Goal: Task Accomplishment & Management: Complete application form

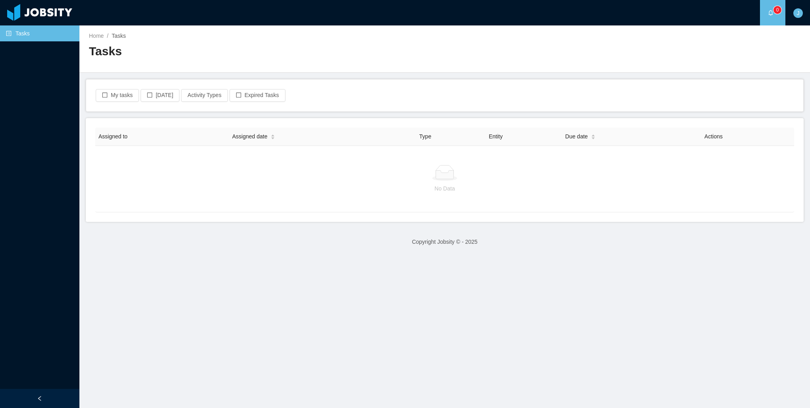
click at [327, 58] on h2 "Tasks" at bounding box center [267, 51] width 356 height 16
click at [469, 166] on div at bounding box center [445, 173] width 686 height 16
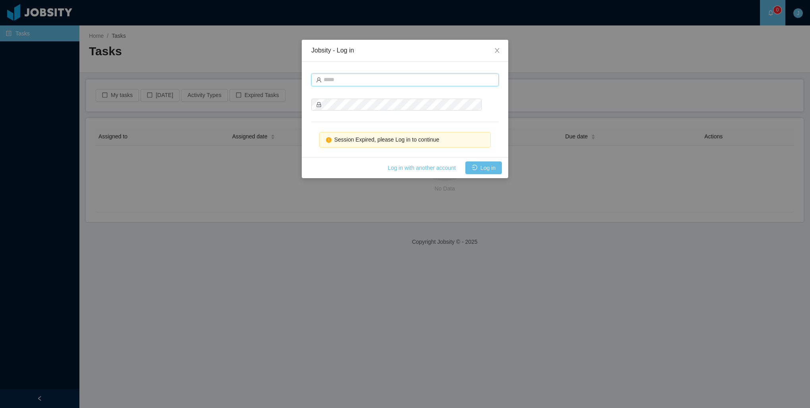
type input "**********"
click at [490, 170] on button "Log in" at bounding box center [484, 167] width 37 height 13
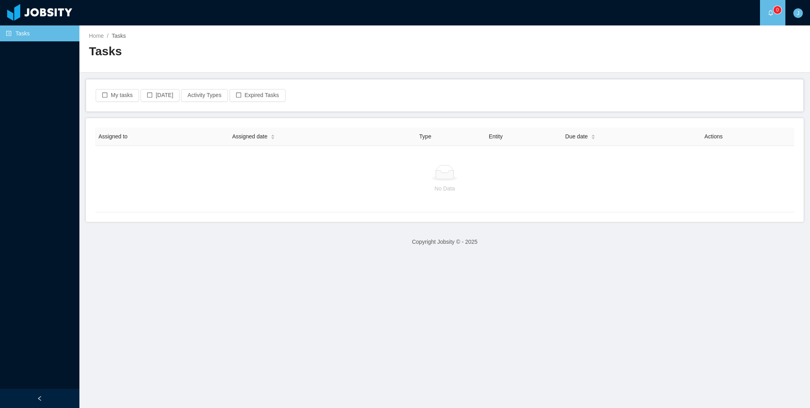
click at [768, 17] on a=918431fb-aa21-4167-96f4-1a14129a976f/Jonathan%20Moura"] "0" at bounding box center [773, 12] width 10 height 25
click at [93, 35] on link "Home" at bounding box center [96, 36] width 15 height 6
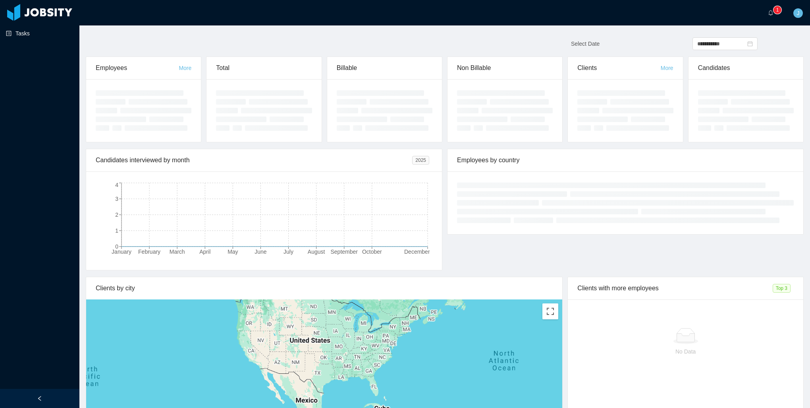
click at [35, 39] on link "Tasks" at bounding box center [39, 33] width 67 height 16
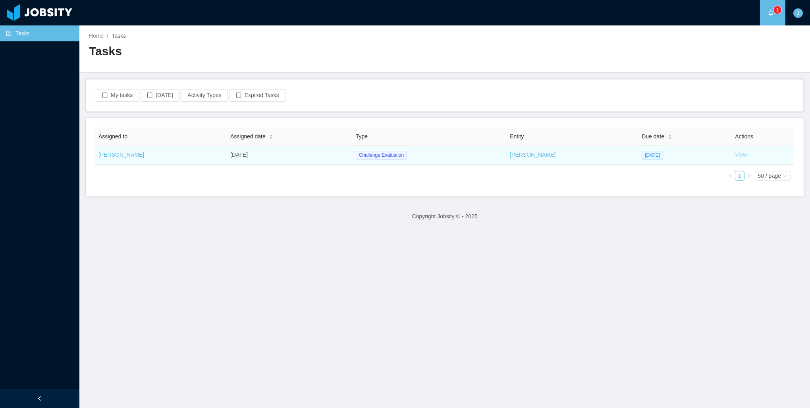
click at [735, 155] on link "View" at bounding box center [741, 154] width 12 height 6
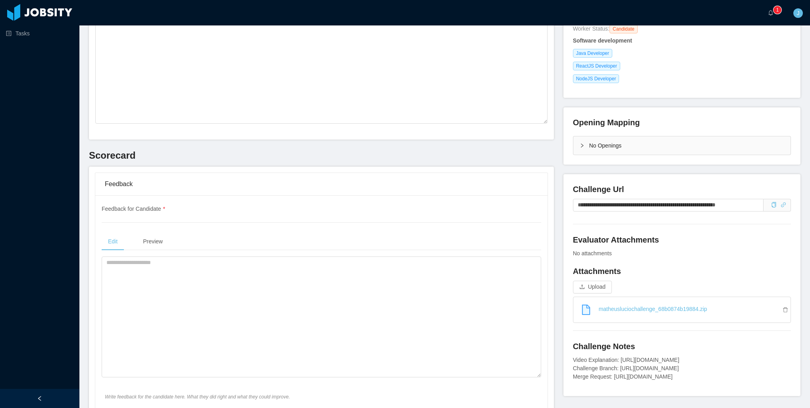
scroll to position [159, 0]
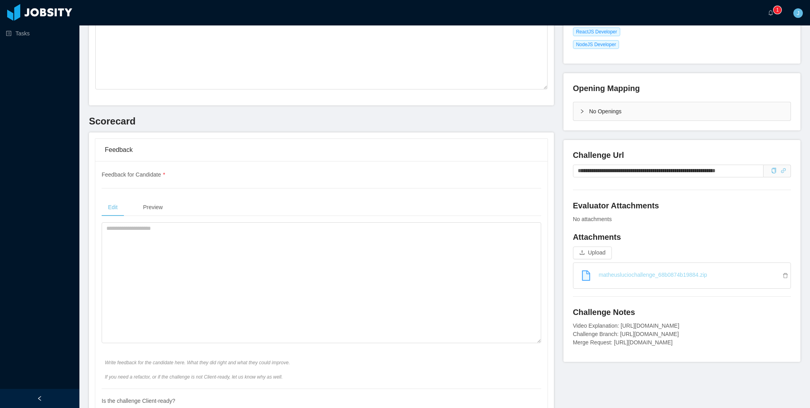
click at [613, 274] on link "matheusluciochallenge_68b0874b19884.zip" at bounding box center [685, 274] width 211 height 17
click at [771, 172] on icon "icon: copy" at bounding box center [774, 171] width 6 height 6
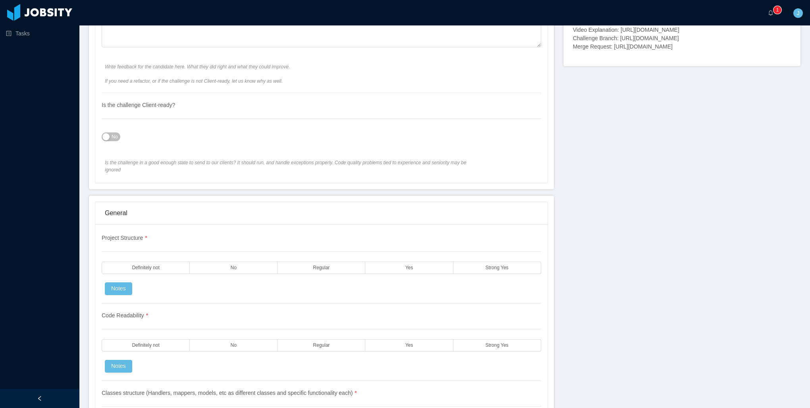
scroll to position [556, 0]
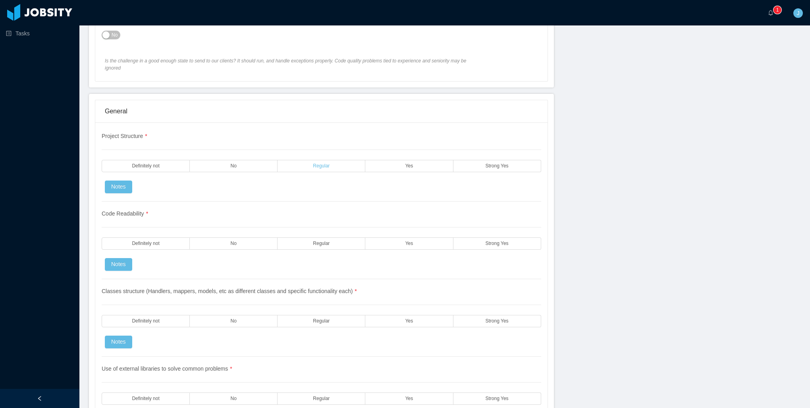
click at [336, 160] on label "Regular" at bounding box center [322, 166] width 88 height 12
click at [323, 241] on span "Regular" at bounding box center [321, 243] width 17 height 5
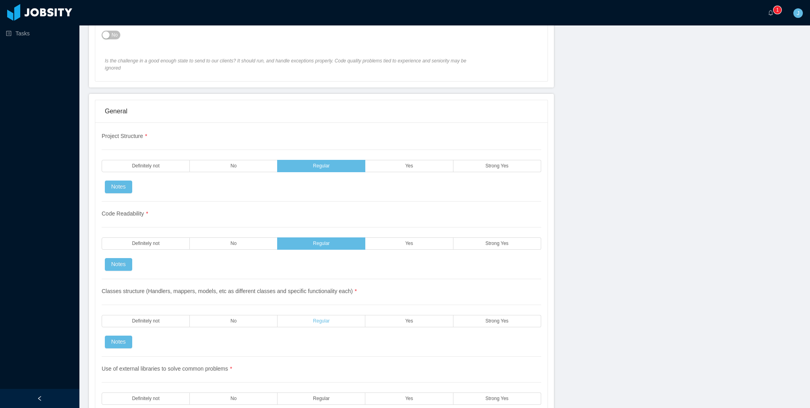
click at [318, 315] on label "Regular" at bounding box center [322, 321] width 88 height 12
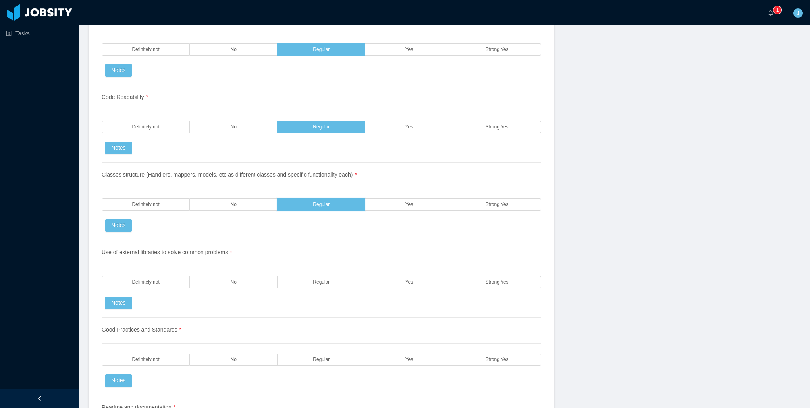
scroll to position [675, 0]
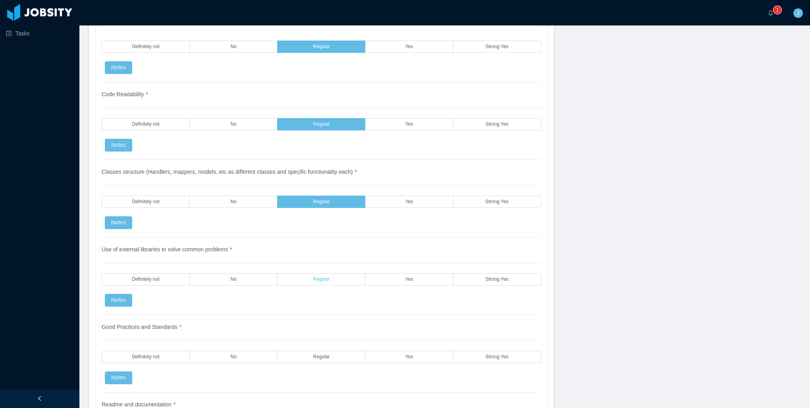
click at [308, 273] on label "Regular" at bounding box center [322, 279] width 88 height 12
click at [335, 352] on label "Regular" at bounding box center [322, 356] width 88 height 12
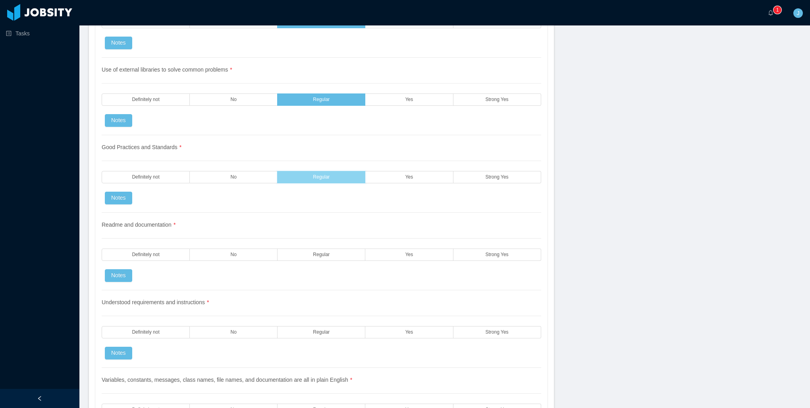
scroll to position [874, 0]
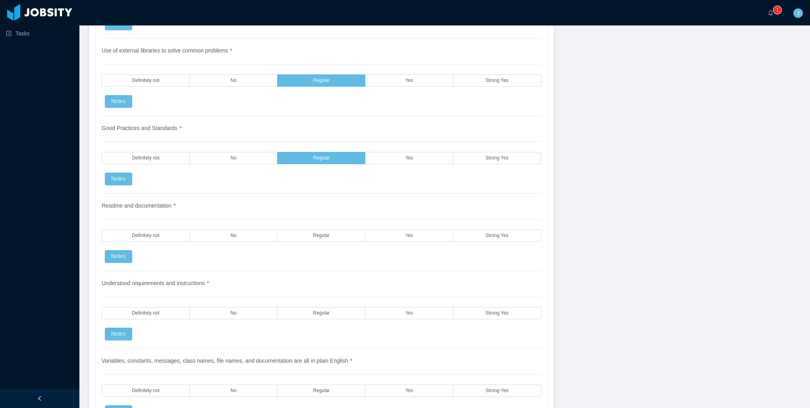
click at [313, 232] on div "Readme and documentation * Definitely not No Regular Yes Strong Yes Notes" at bounding box center [322, 231] width 440 height 77
drag, startPoint x: 316, startPoint y: 289, endPoint x: 317, endPoint y: 298, distance: 8.8
click at [318, 292] on div "Understood requirements and instructions * Definitely not No Regular Yes Strong…" at bounding box center [322, 309] width 440 height 77
click at [317, 310] on span "Regular" at bounding box center [321, 312] width 17 height 5
click at [322, 235] on div "Readme and documentation * Definitely not No Regular Yes Strong Yes Notes" at bounding box center [322, 231] width 440 height 77
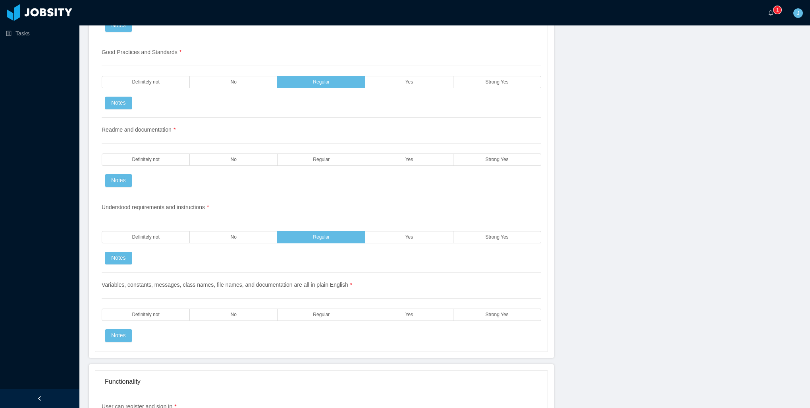
scroll to position [953, 0]
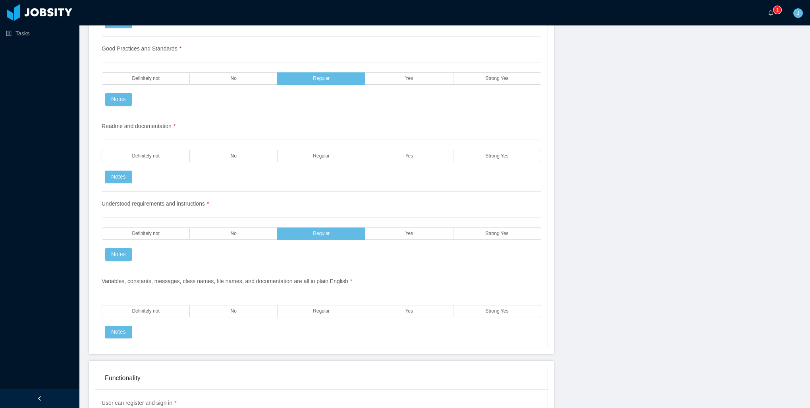
click at [220, 150] on label "No" at bounding box center [234, 156] width 88 height 12
click at [327, 293] on div "Variables, constants, messages, class names, file names, and documentation are …" at bounding box center [322, 303] width 440 height 69
click at [329, 305] on label "Regular" at bounding box center [322, 311] width 88 height 12
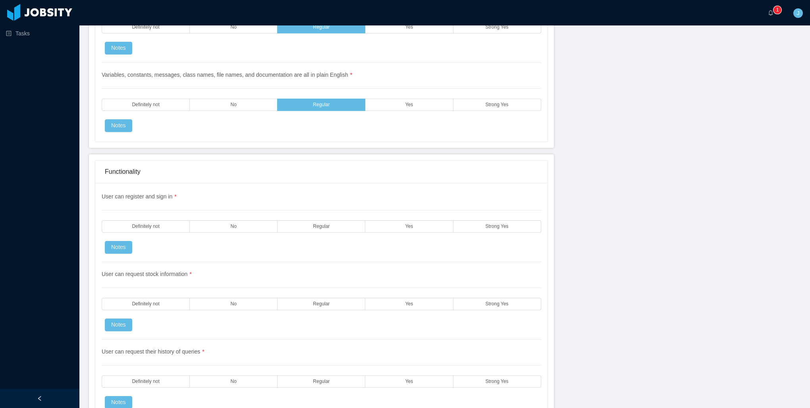
scroll to position [1192, 0]
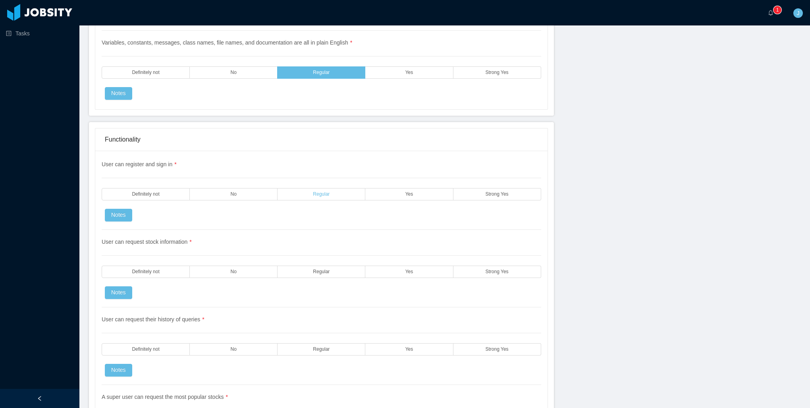
click at [350, 188] on label "Regular" at bounding box center [322, 194] width 88 height 12
click at [331, 265] on label "Regular" at bounding box center [322, 271] width 88 height 12
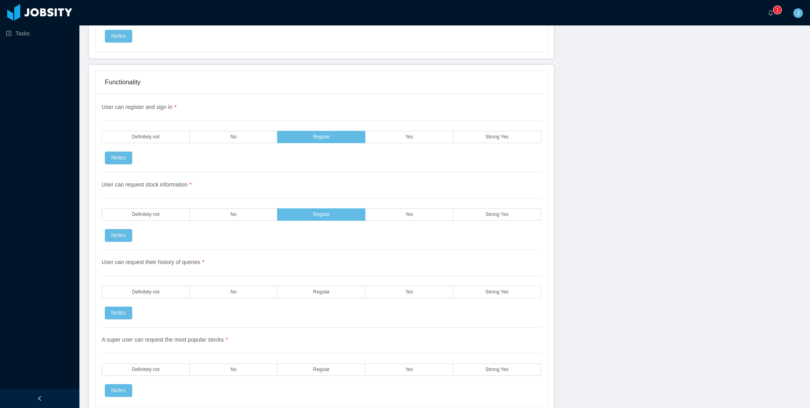
scroll to position [1351, 0]
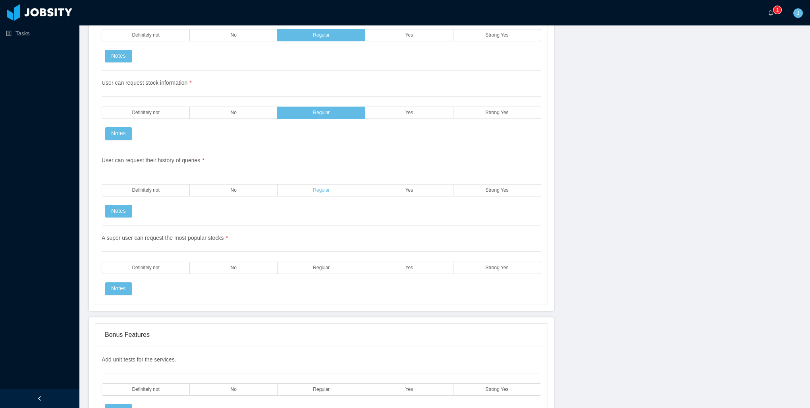
click at [309, 184] on label "Regular" at bounding box center [322, 190] width 88 height 12
click at [334, 261] on label "Regular" at bounding box center [322, 267] width 88 height 12
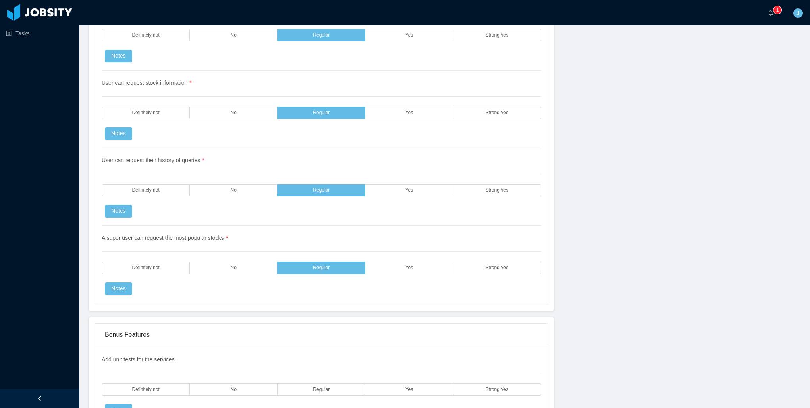
scroll to position [1510, 0]
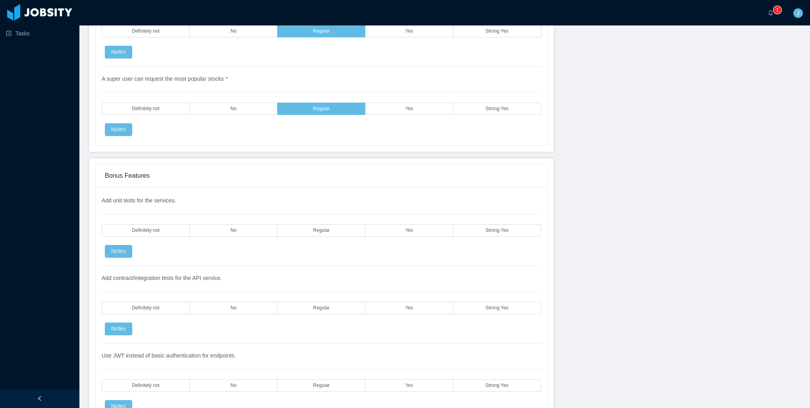
click at [46, 285] on div "Tasks" at bounding box center [39, 184] width 79 height 369
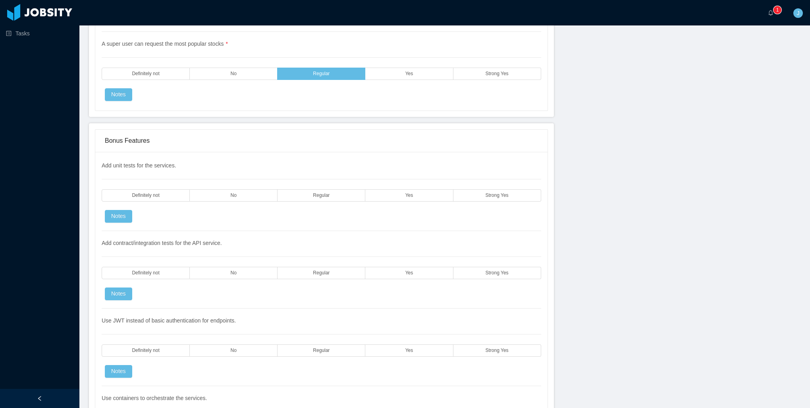
scroll to position [1549, 0]
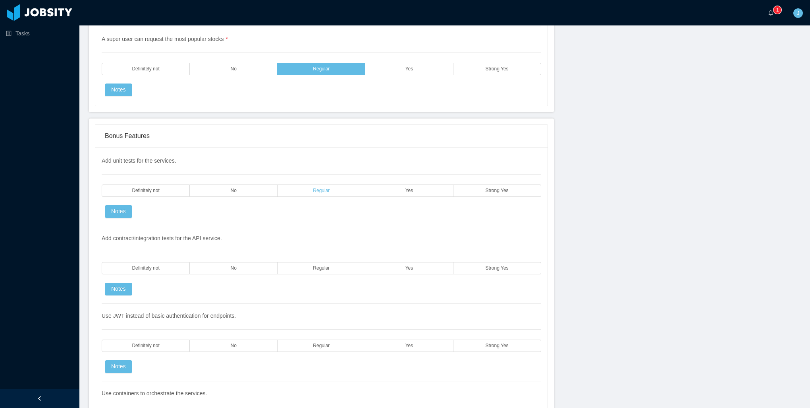
click at [319, 188] on span "Regular" at bounding box center [321, 190] width 17 height 5
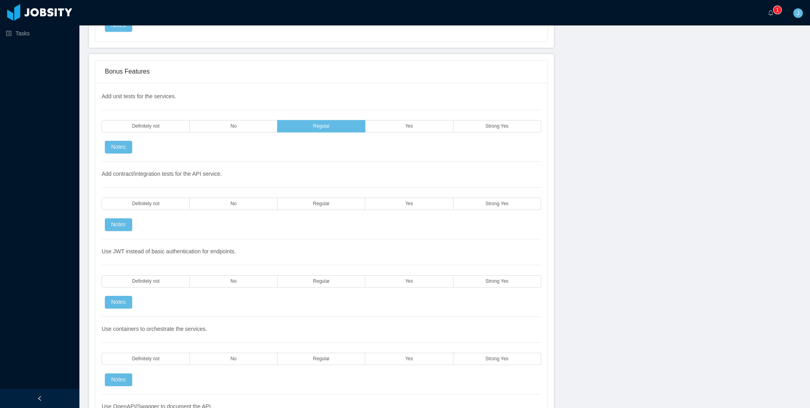
scroll to position [1708, 0]
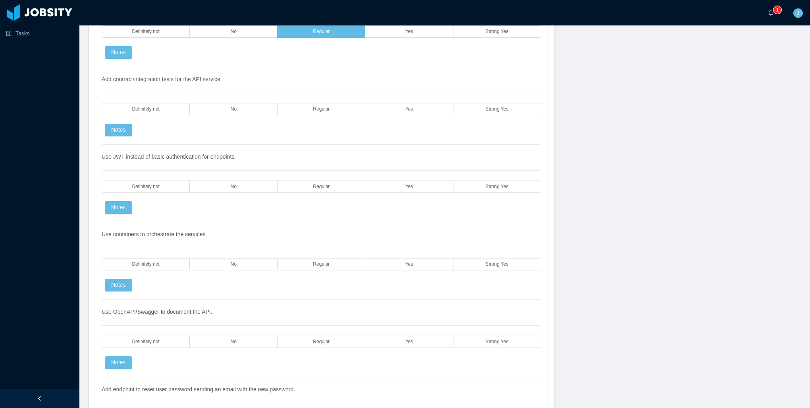
click at [39, 206] on div "Tasks" at bounding box center [39, 184] width 79 height 369
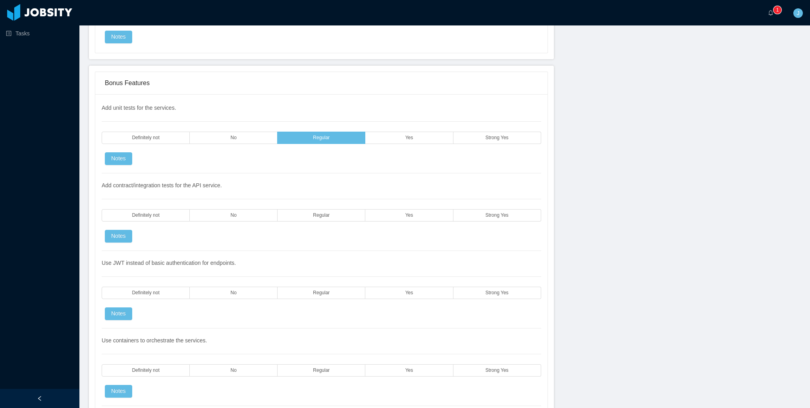
scroll to position [1589, 0]
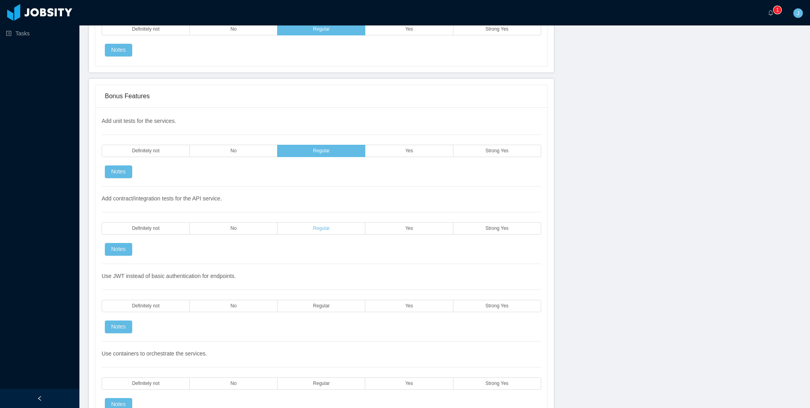
click at [326, 222] on label "Regular" at bounding box center [322, 228] width 88 height 12
click at [313, 148] on span "Regular" at bounding box center [321, 150] width 17 height 5
click at [237, 145] on label "No" at bounding box center [234, 151] width 88 height 12
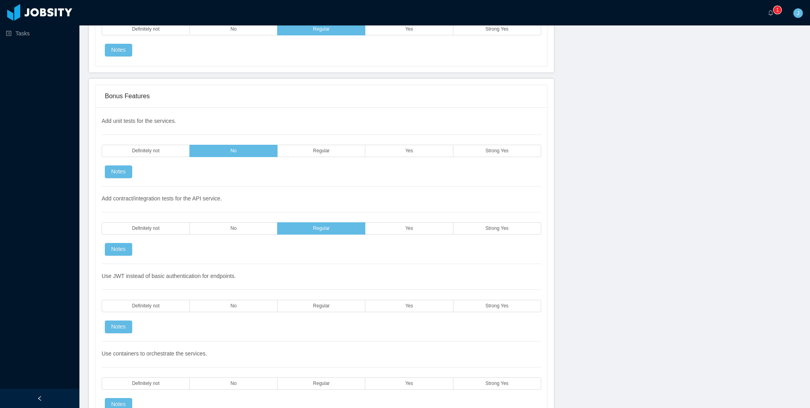
click at [59, 294] on div "Tasks" at bounding box center [39, 184] width 79 height 369
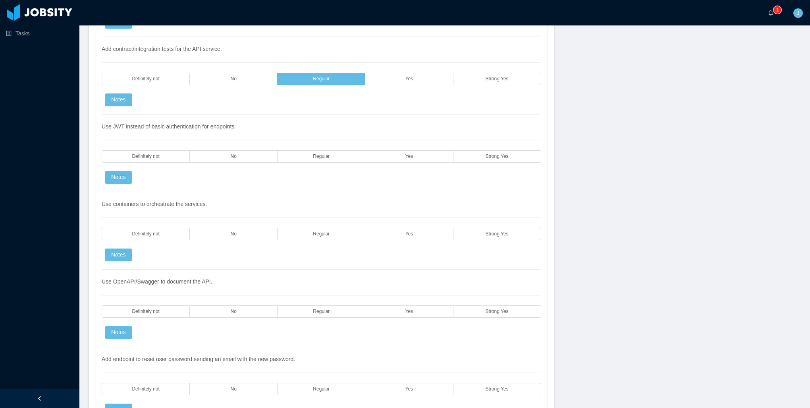
scroll to position [1748, 0]
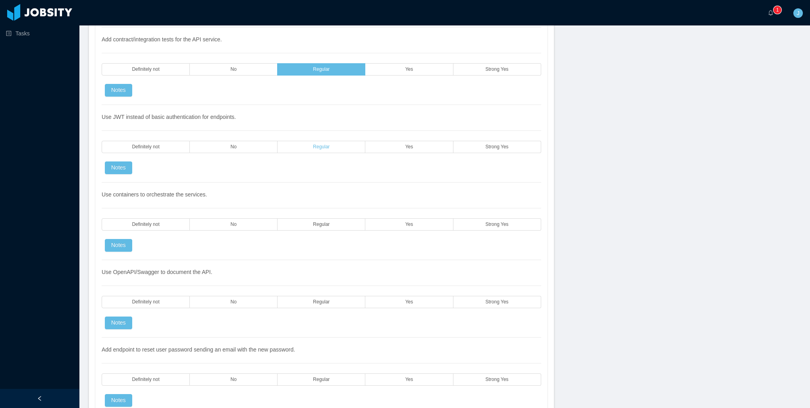
click at [326, 144] on span "Regular" at bounding box center [321, 146] width 17 height 5
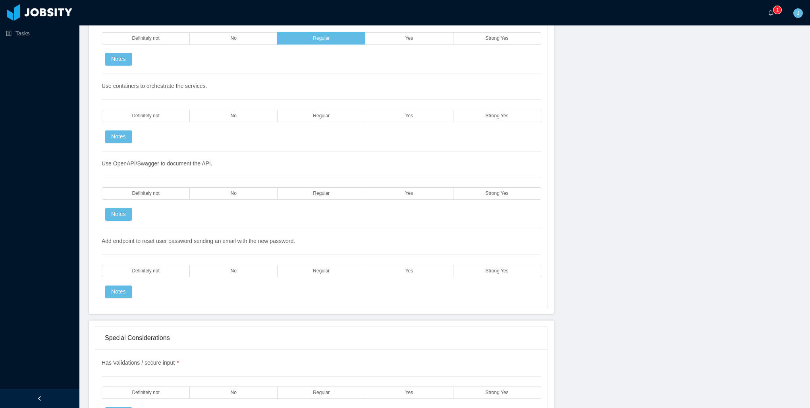
scroll to position [1867, 0]
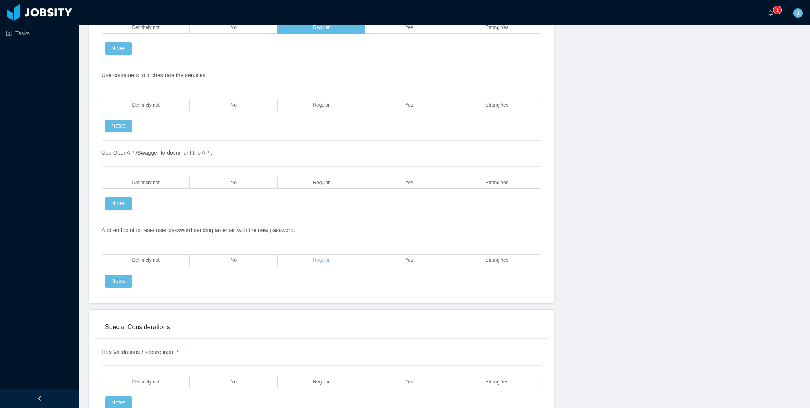
click at [341, 254] on label "Regular" at bounding box center [322, 260] width 88 height 12
click at [257, 176] on label "No" at bounding box center [234, 182] width 88 height 12
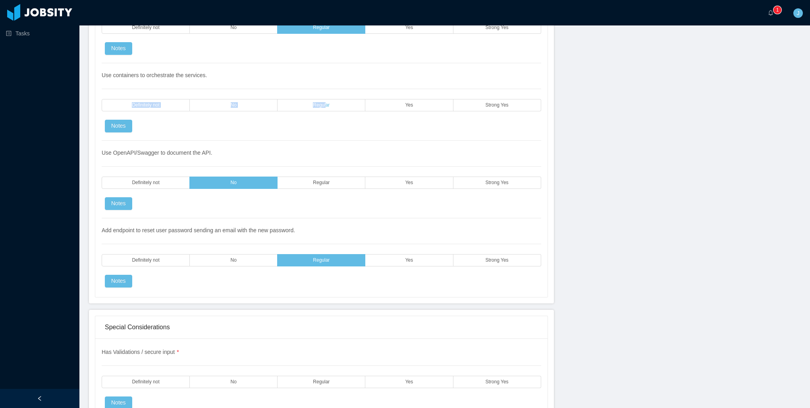
click at [323, 99] on div "Use containers to orchestrate the services. Definitely not No Regular Yes Stron…" at bounding box center [322, 101] width 440 height 77
click at [78, 297] on div "Tasks" at bounding box center [39, 184] width 79 height 369
click at [222, 99] on label "No" at bounding box center [234, 105] width 88 height 12
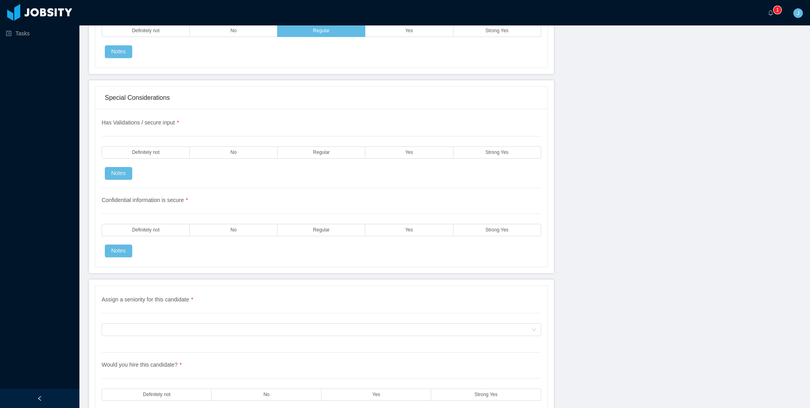
scroll to position [2105, 0]
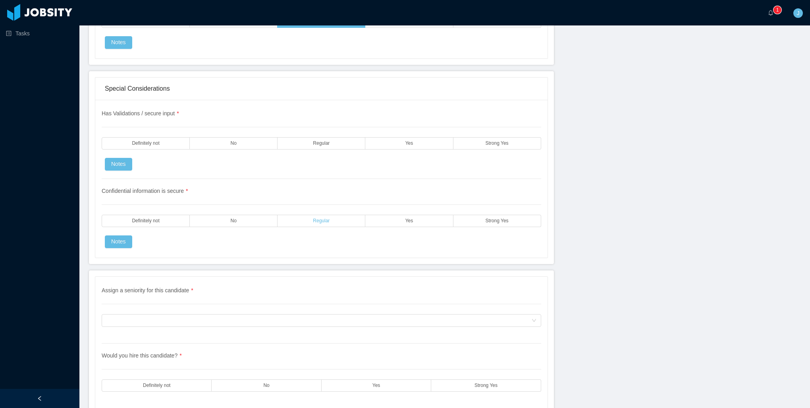
click at [318, 218] on span "Regular" at bounding box center [321, 220] width 17 height 5
click at [321, 141] on span "Regular" at bounding box center [321, 143] width 17 height 5
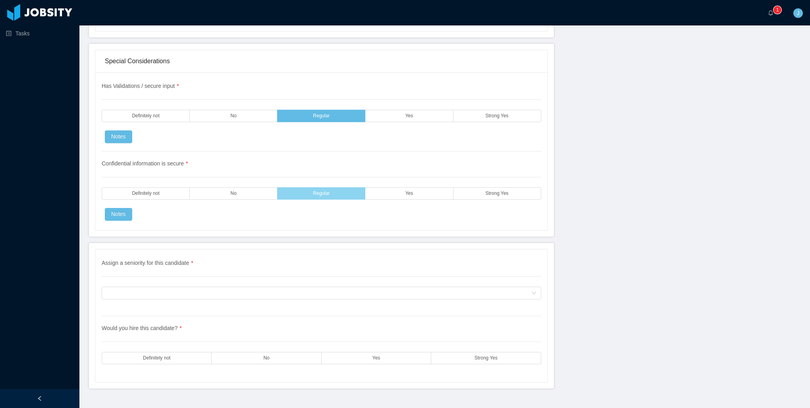
scroll to position [2136, 0]
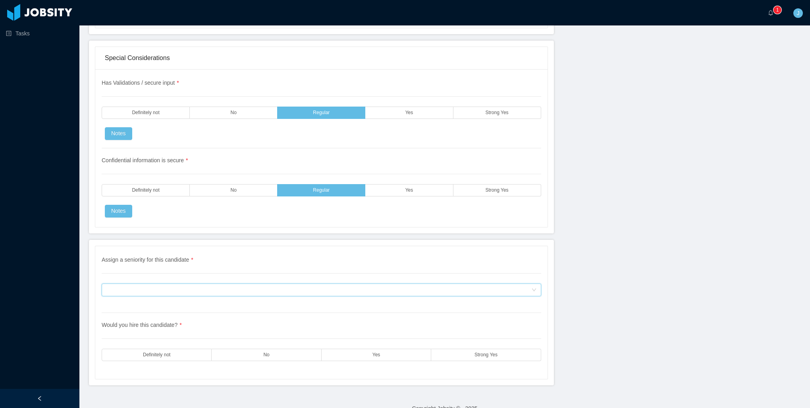
click at [225, 284] on div "Assign a seniority for this candidate" at bounding box center [318, 290] width 425 height 12
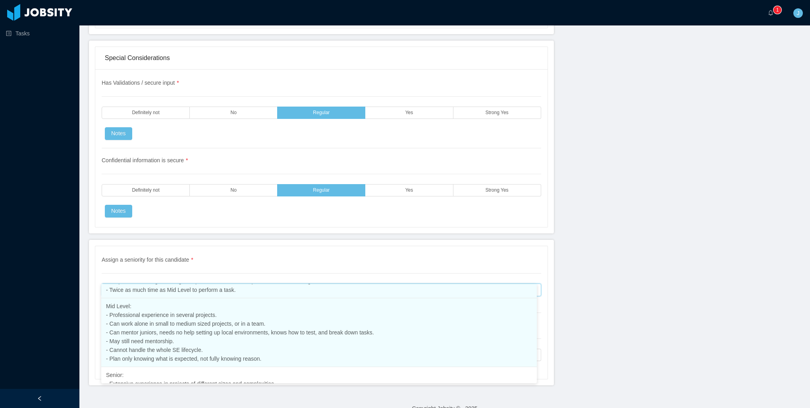
scroll to position [69, 0]
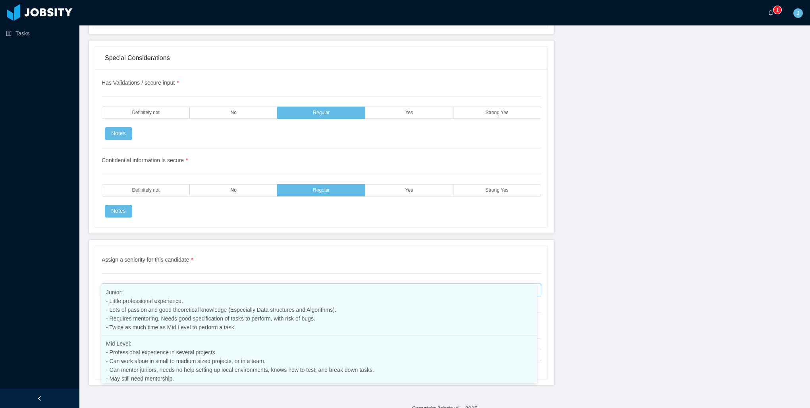
click at [165, 294] on li "Junior: - Little professional experience. - Lots of passion and good theoretica…" at bounding box center [319, 309] width 436 height 51
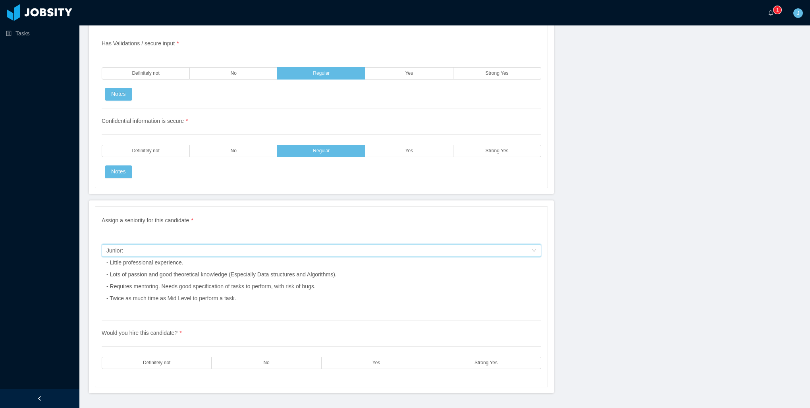
scroll to position [2183, 0]
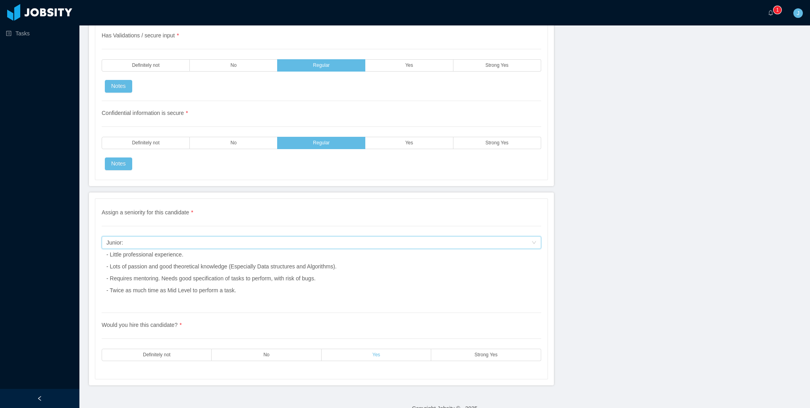
click at [336, 348] on label "Yes" at bounding box center [377, 354] width 110 height 12
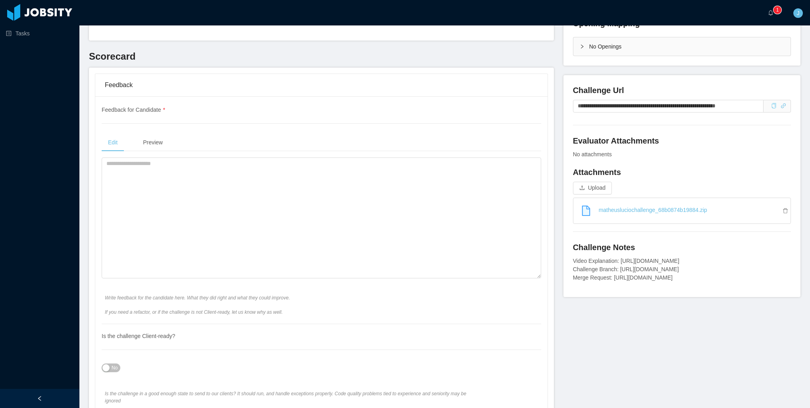
scroll to position [118, 0]
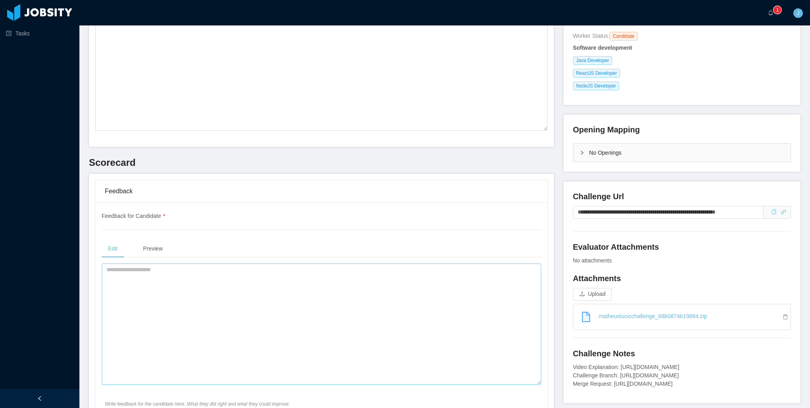
click at [218, 322] on textarea at bounding box center [322, 323] width 440 height 121
click at [137, 274] on textarea "**********" at bounding box center [320, 323] width 436 height 121
click at [318, 293] on textarea "**********" at bounding box center [320, 323] width 436 height 121
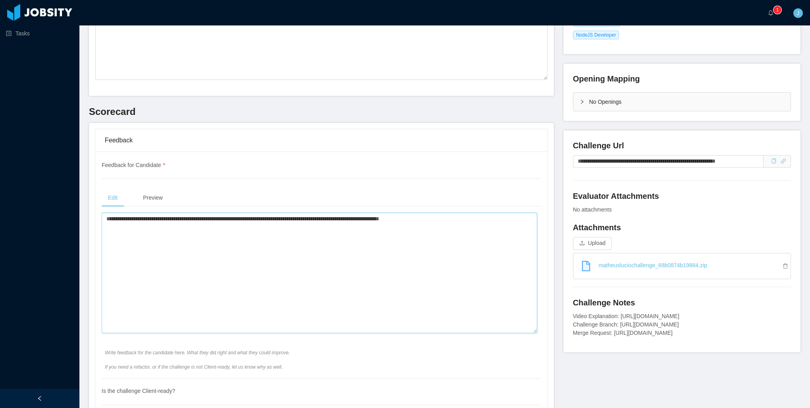
scroll to position [316, 0]
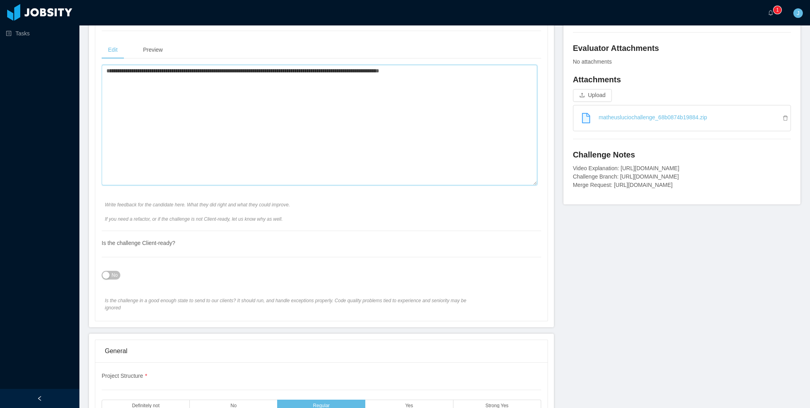
type textarea "**********"
click at [124, 274] on div "No" at bounding box center [322, 275] width 440 height 16
click at [117, 276] on span "No" at bounding box center [115, 275] width 6 height 8
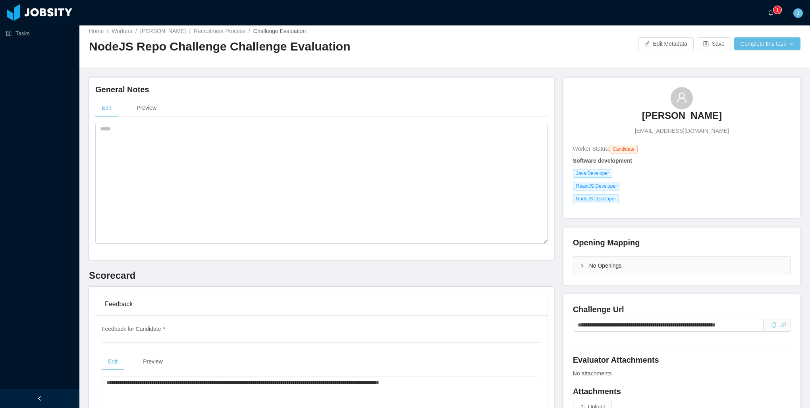
scroll to position [0, 0]
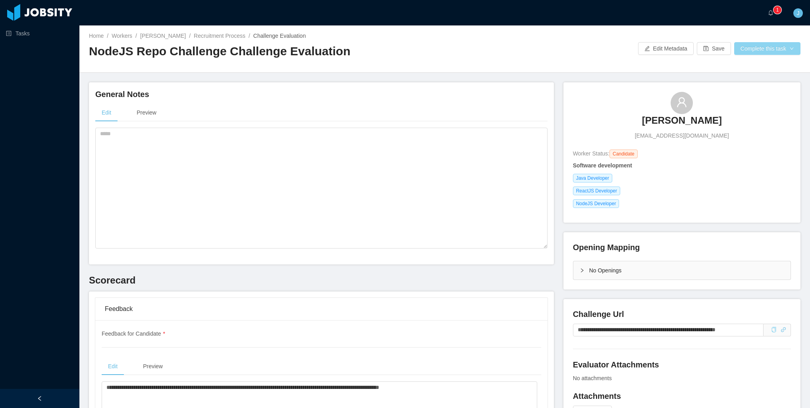
click at [735, 48] on button "Complete this task" at bounding box center [768, 48] width 66 height 13
click at [755, 67] on button "Save Evaluation" at bounding box center [763, 66] width 62 height 13
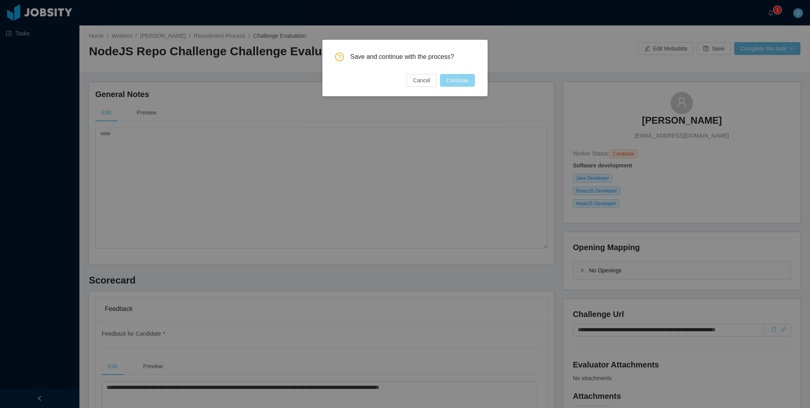
click at [460, 77] on button "Continue" at bounding box center [457, 80] width 35 height 13
